Goal: Task Accomplishment & Management: Manage account settings

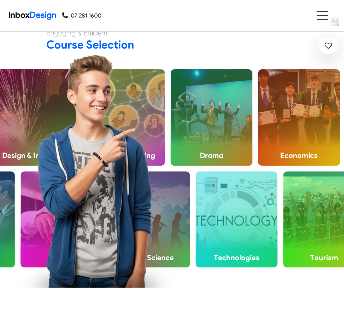
scroll to position [429, 0]
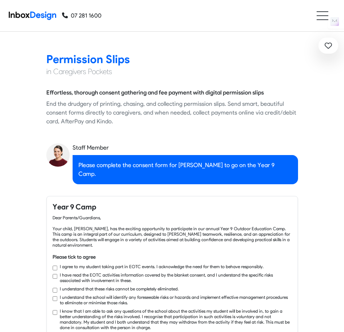
checkbox input "true"
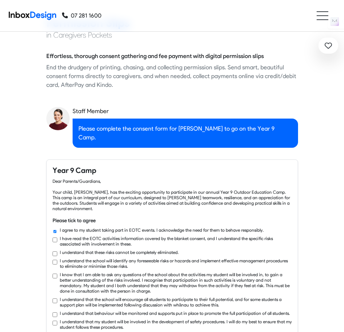
checkbox input "true"
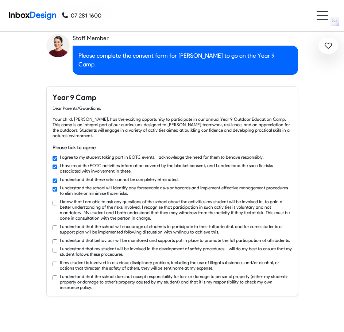
checkbox input "true"
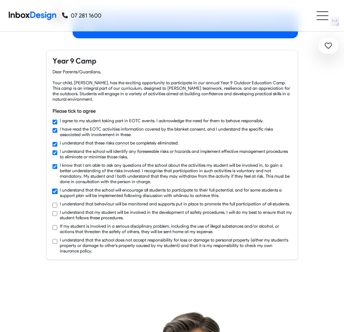
checkbox input "true"
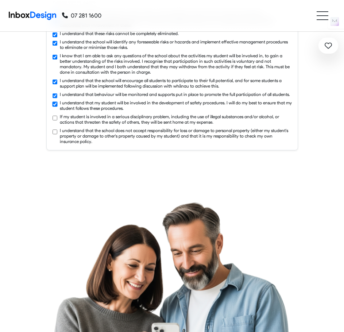
checkbox input "true"
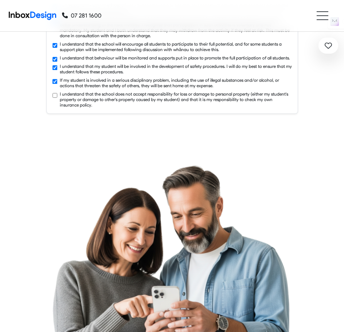
checkbox input "true"
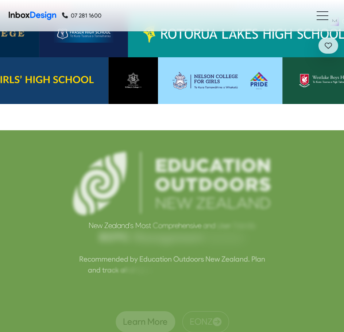
scroll to position [1783, 0]
